Goal: Transaction & Acquisition: Purchase product/service

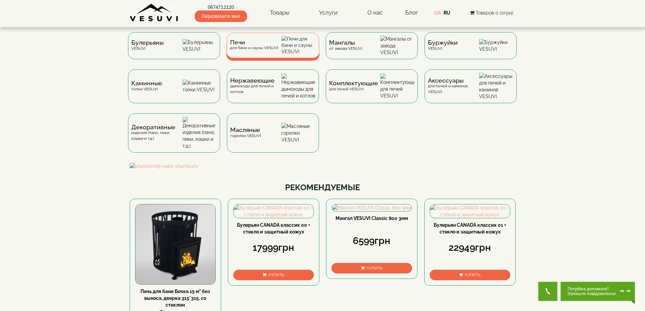
click at [256, 45] on span "Печи" at bounding box center [254, 42] width 48 height 5
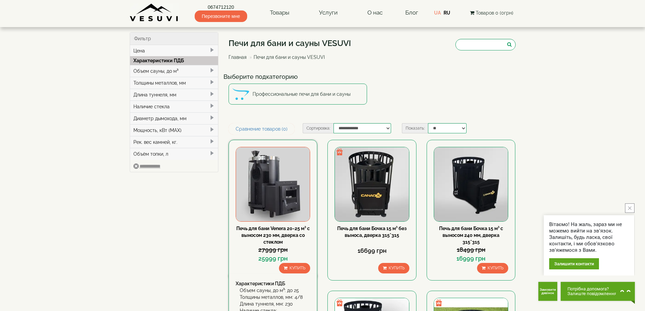
click at [281, 187] on img at bounding box center [273, 184] width 74 height 74
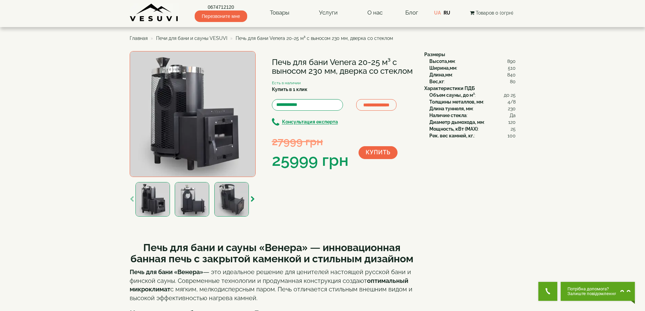
click at [202, 138] on img at bounding box center [193, 114] width 126 height 126
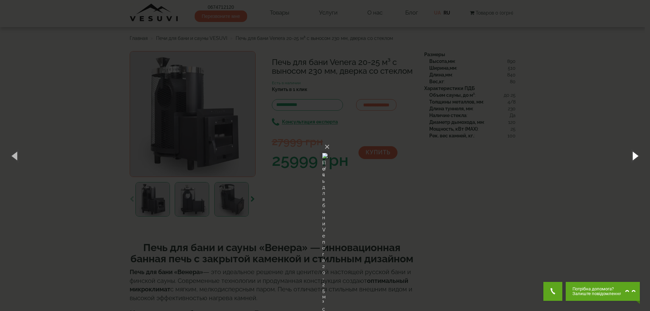
click at [633, 158] on button "button" at bounding box center [634, 155] width 30 height 37
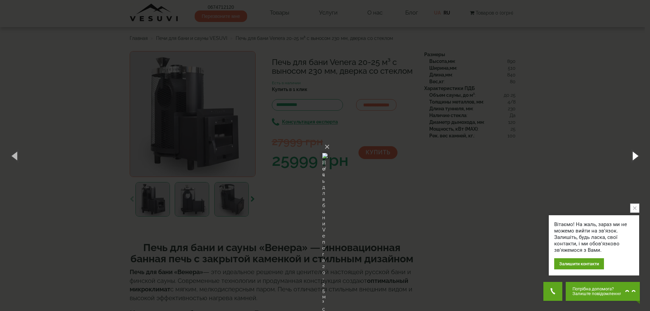
click at [633, 158] on button "button" at bounding box center [634, 155] width 30 height 37
click at [634, 155] on button "button" at bounding box center [634, 155] width 30 height 37
click at [633, 155] on button "button" at bounding box center [634, 155] width 30 height 37
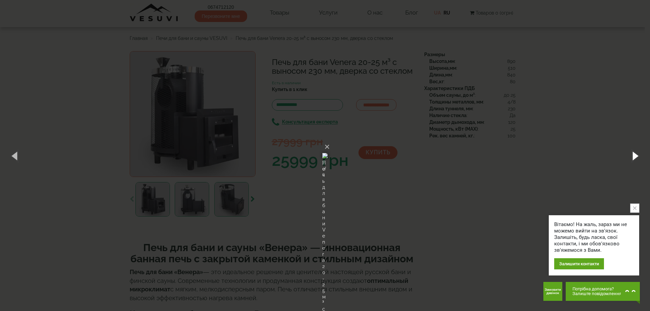
click at [633, 155] on button "button" at bounding box center [634, 155] width 30 height 37
